Goal: Complete application form

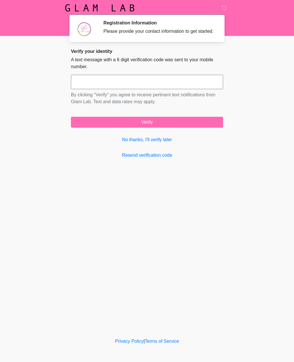
click at [120, 89] on input "text" at bounding box center [147, 82] width 152 height 14
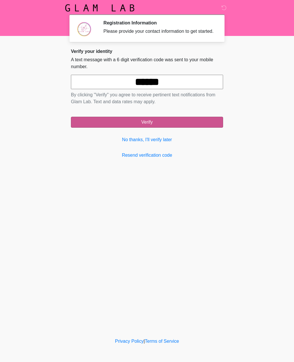
type input "******"
click at [180, 128] on button "Verify" at bounding box center [147, 122] width 152 height 11
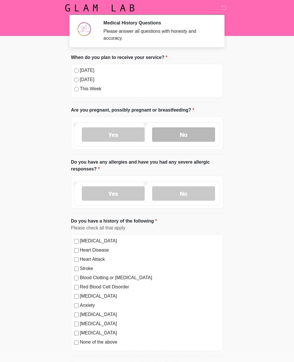
click at [182, 141] on label "No" at bounding box center [183, 134] width 63 height 14
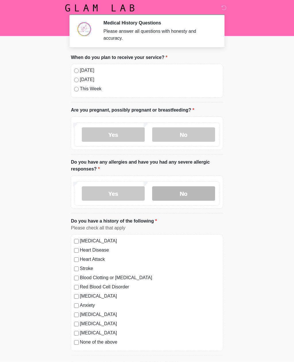
click at [188, 197] on label "No" at bounding box center [183, 193] width 63 height 14
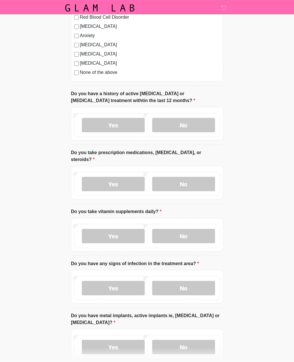
scroll to position [274, 0]
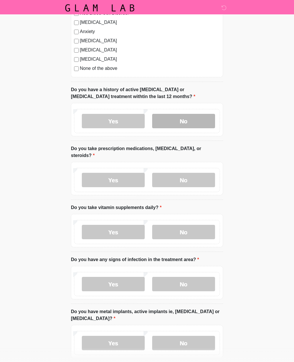
click at [209, 120] on label "No" at bounding box center [183, 121] width 63 height 14
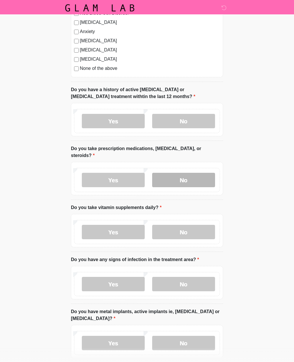
click at [202, 176] on label "No" at bounding box center [183, 180] width 63 height 14
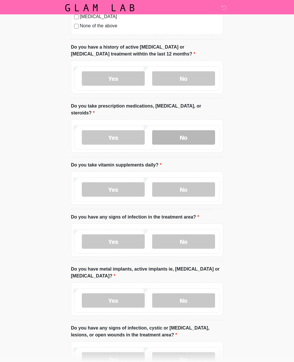
scroll to position [317, 0]
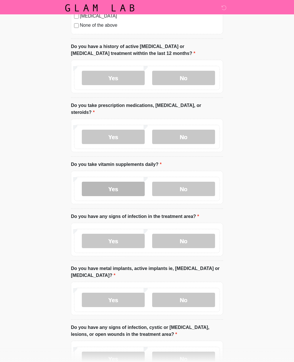
click at [120, 183] on label "Yes" at bounding box center [113, 189] width 63 height 14
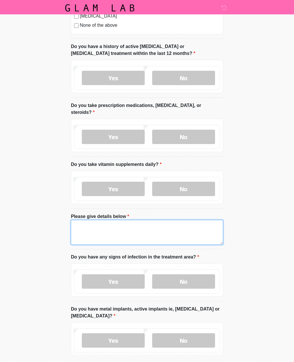
click at [126, 230] on textarea "Please give details below" at bounding box center [147, 232] width 152 height 25
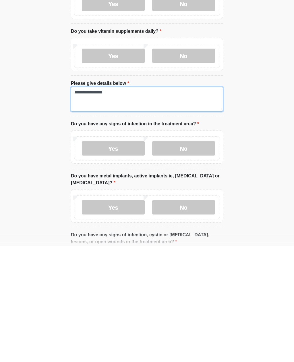
scroll to position [336, 0]
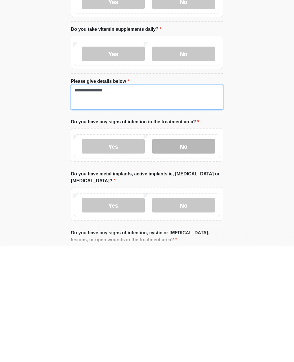
type textarea "**********"
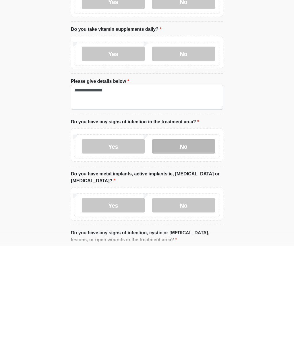
click at [197, 255] on label "No" at bounding box center [183, 262] width 63 height 14
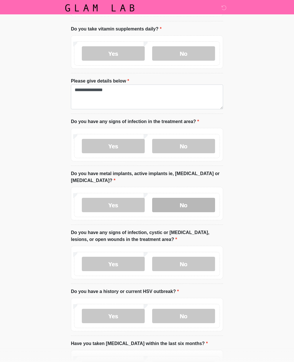
click at [197, 199] on label "No" at bounding box center [183, 205] width 63 height 14
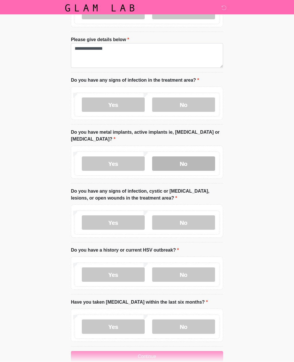
scroll to position [497, 0]
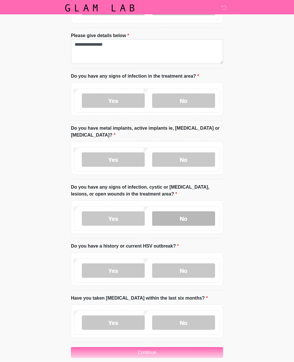
click at [199, 212] on label "No" at bounding box center [183, 218] width 63 height 14
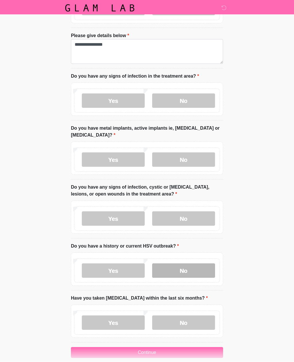
click at [197, 264] on label "No" at bounding box center [183, 270] width 63 height 14
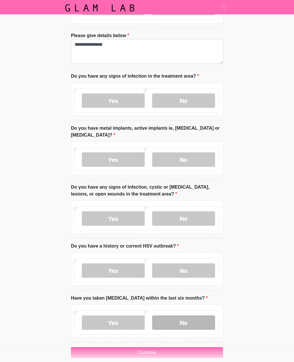
click at [204, 315] on label "No" at bounding box center [183, 322] width 63 height 14
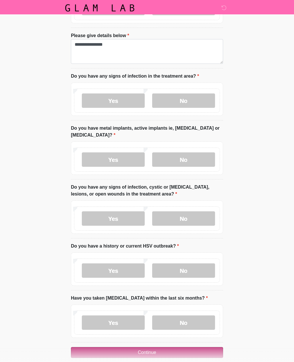
click at [203, 347] on button "Continue" at bounding box center [147, 352] width 152 height 11
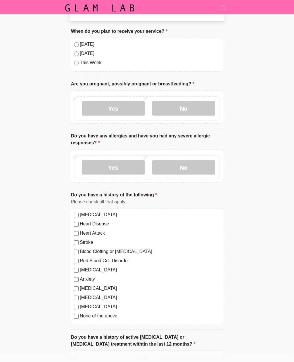
scroll to position [0, 0]
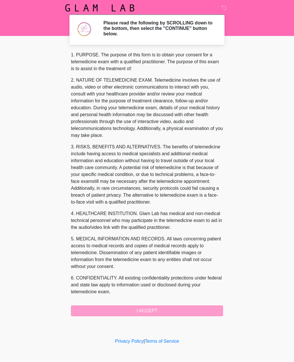
click at [201, 312] on div "1. PURPOSE. The purpose of this form is to obtain your consent for a telemedici…" at bounding box center [147, 183] width 152 height 265
click at [185, 312] on div "1. PURPOSE. The purpose of this form is to obtain your consent for a telemedici…" at bounding box center [147, 183] width 152 height 265
click at [179, 310] on div "1. PURPOSE. The purpose of this form is to obtain your consent for a telemedici…" at bounding box center [147, 183] width 152 height 265
click at [159, 315] on div "1. PURPOSE. The purpose of this form is to obtain your consent for a telemedici…" at bounding box center [147, 183] width 152 height 265
click at [151, 312] on div "1. PURPOSE. The purpose of this form is to obtain your consent for a telemedici…" at bounding box center [147, 183] width 152 height 265
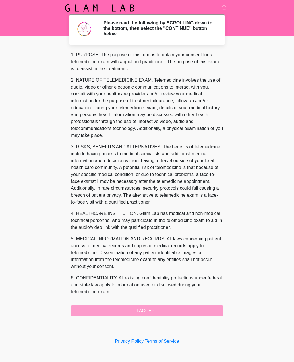
click at [152, 309] on div "1. PURPOSE. The purpose of this form is to obtain your consent for a telemedici…" at bounding box center [147, 183] width 152 height 265
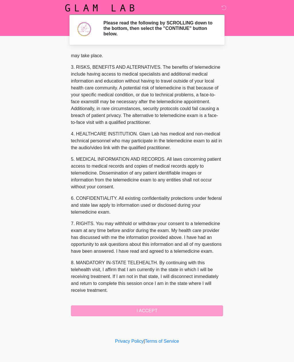
scroll to position [86, 0]
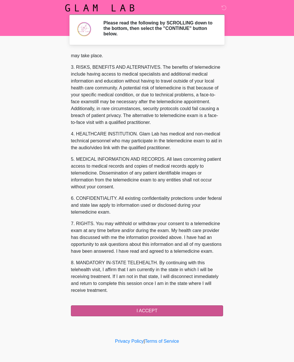
click at [163, 309] on button "I ACCEPT" at bounding box center [147, 310] width 152 height 11
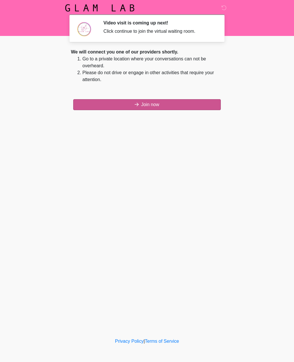
click at [160, 105] on button "Join now" at bounding box center [147, 104] width 148 height 11
